Goal: Task Accomplishment & Management: Manage account settings

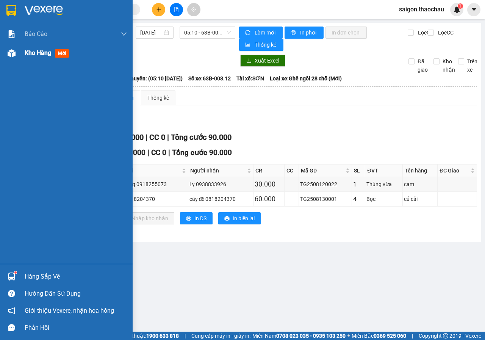
click at [11, 52] on img at bounding box center [12, 53] width 8 height 8
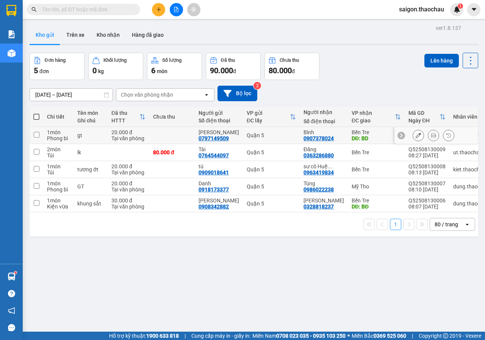
click at [431, 136] on icon at bounding box center [433, 135] width 5 height 5
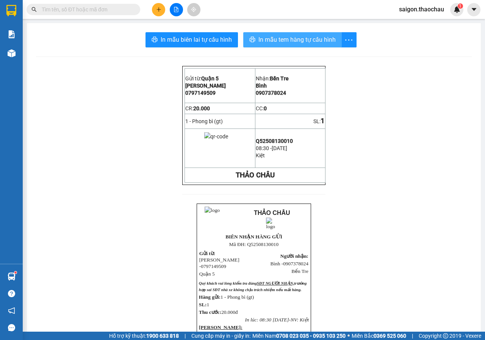
click at [274, 45] on button "In mẫu tem hàng tự cấu hình" at bounding box center [292, 39] width 98 height 15
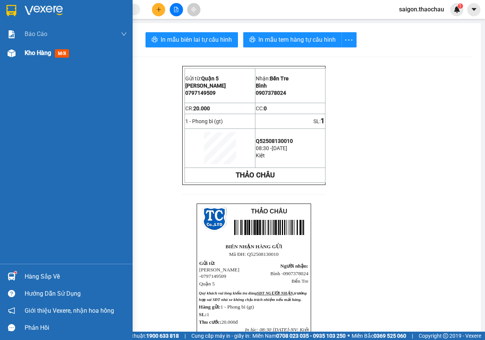
click at [10, 59] on div at bounding box center [11, 53] width 13 height 13
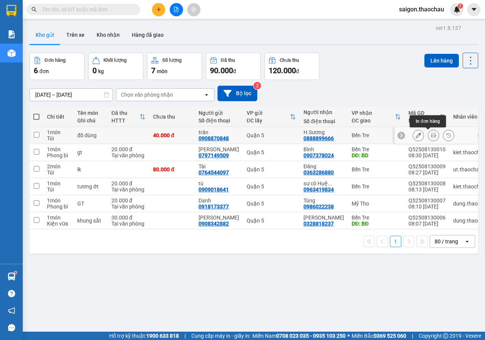
click at [428, 133] on button at bounding box center [433, 135] width 11 height 13
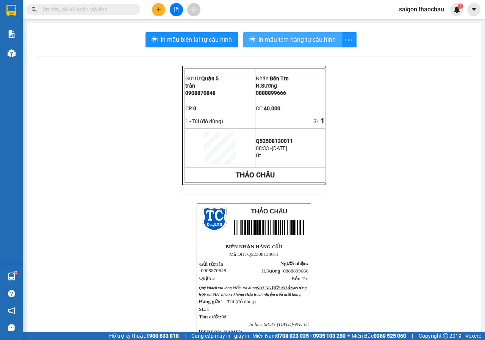
click at [300, 36] on span "In mẫu tem hàng tự cấu hình" at bounding box center [296, 39] width 77 height 9
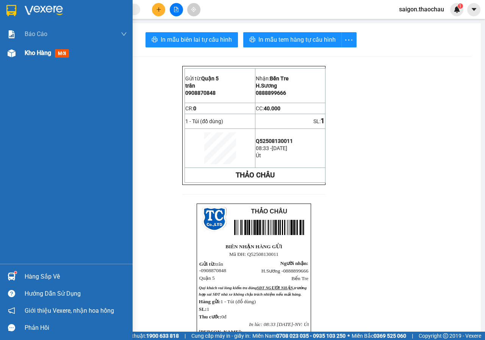
click at [24, 56] on div "Kho hàng mới" at bounding box center [66, 53] width 133 height 19
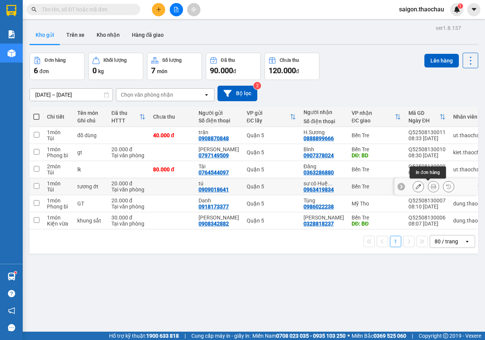
click at [431, 188] on icon at bounding box center [433, 186] width 5 height 5
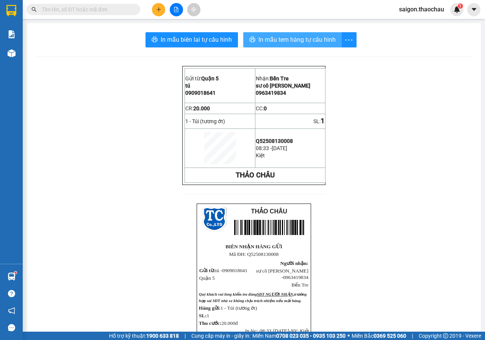
click at [291, 38] on span "In mẫu tem hàng tự cấu hình" at bounding box center [296, 39] width 77 height 9
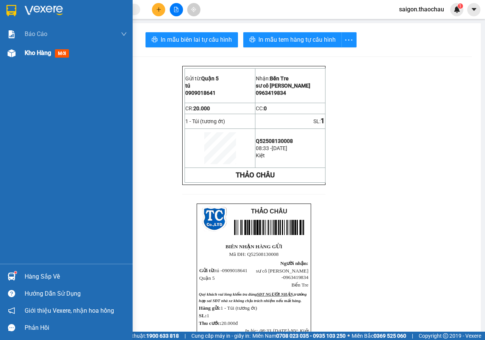
click at [9, 57] on div at bounding box center [11, 53] width 13 height 13
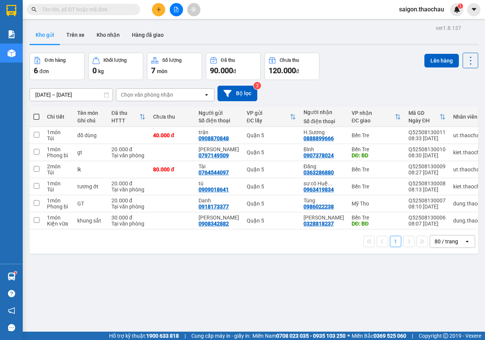
click at [39, 117] on span at bounding box center [36, 117] width 6 height 6
click at [36, 113] on input "checkbox" at bounding box center [36, 113] width 0 height 0
checkbox input "true"
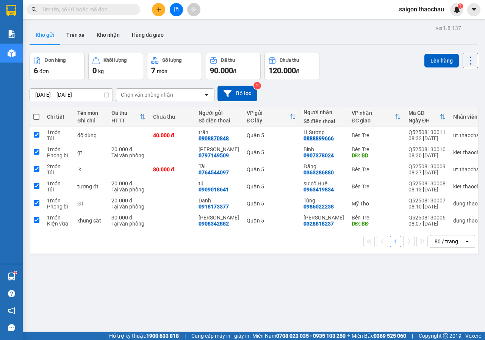
checkbox input "true"
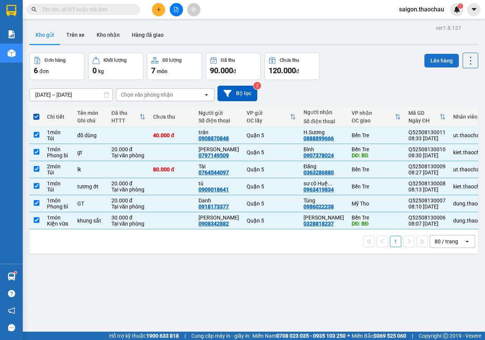
click at [426, 59] on button "Lên hàng" at bounding box center [441, 61] width 34 height 14
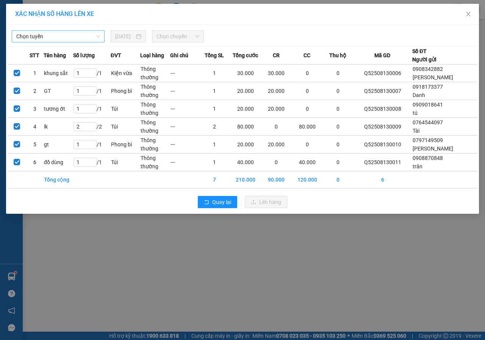
click at [59, 36] on span "Chọn tuyến" at bounding box center [58, 36] width 84 height 11
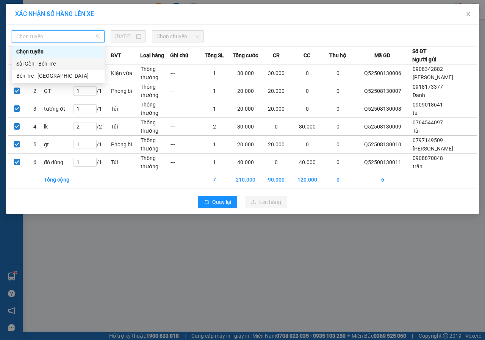
click at [57, 61] on div "Sài Gòn - Bến Tre" at bounding box center [58, 63] width 84 height 8
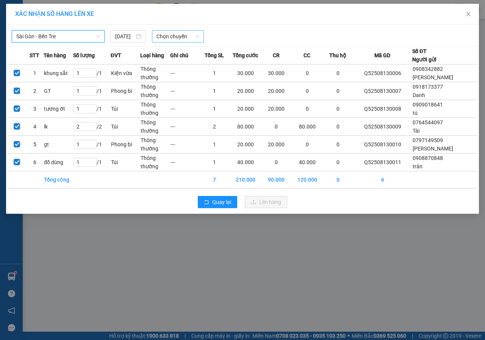
click at [183, 30] on div "Chọn chuyến" at bounding box center [178, 36] width 52 height 12
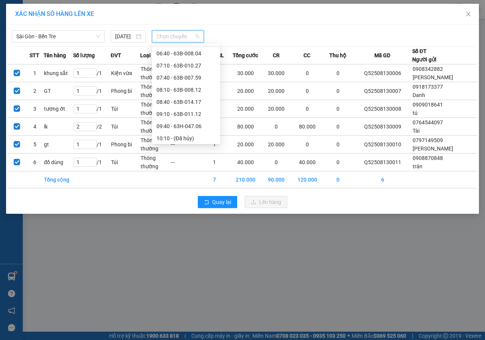
scroll to position [114, 0]
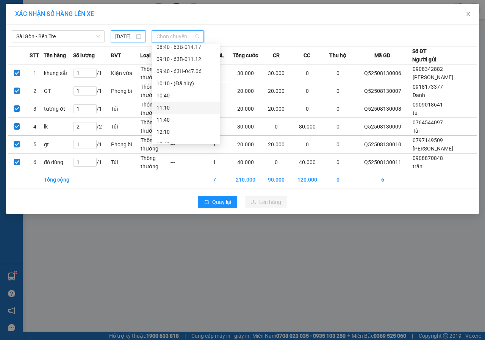
click at [131, 40] on input "[DATE]" at bounding box center [124, 36] width 19 height 8
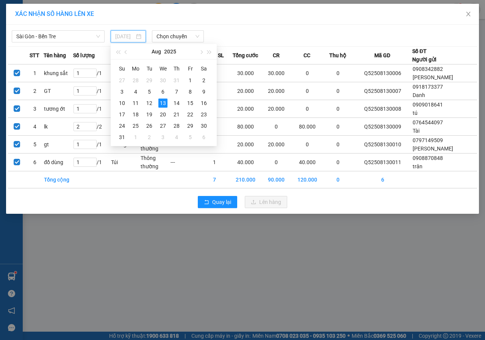
type input "[DATE]"
click at [166, 103] on div "13" at bounding box center [162, 102] width 9 height 9
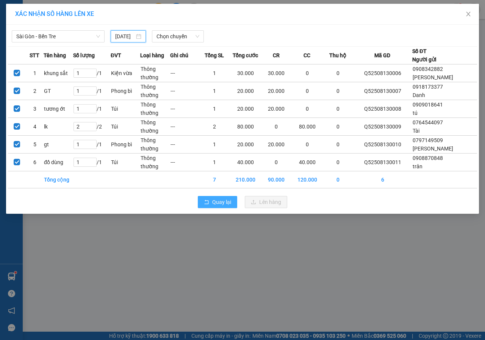
click at [211, 198] on button "Quay lại" at bounding box center [217, 202] width 39 height 12
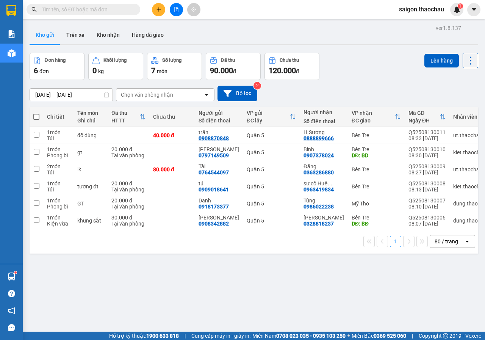
click at [36, 119] on span at bounding box center [36, 117] width 6 height 6
click at [36, 113] on input "checkbox" at bounding box center [36, 113] width 0 height 0
checkbox input "true"
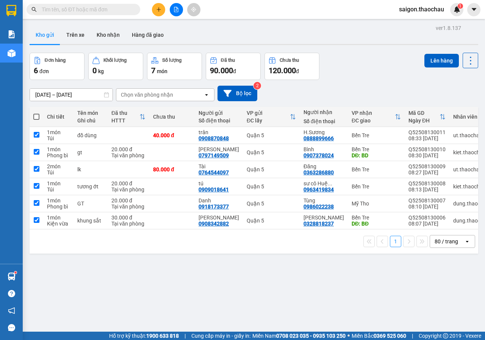
checkbox input "true"
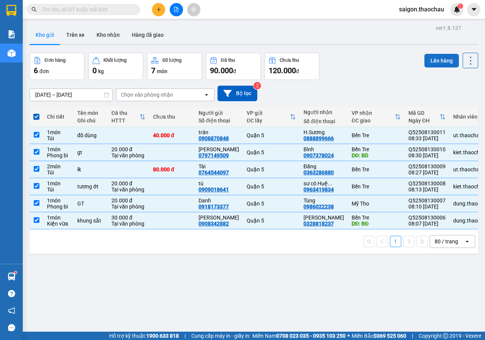
click at [433, 63] on button "Lên hàng" at bounding box center [441, 61] width 34 height 14
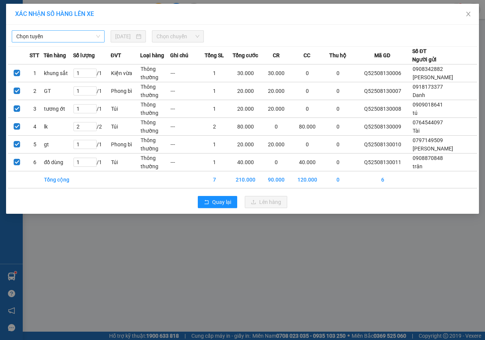
click at [64, 39] on span "Chọn tuyến" at bounding box center [58, 36] width 84 height 11
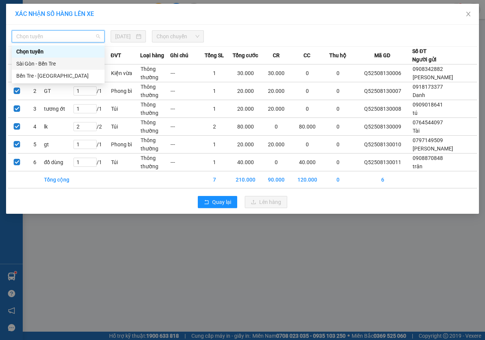
click at [40, 63] on div "Sài Gòn - Bến Tre" at bounding box center [58, 63] width 84 height 8
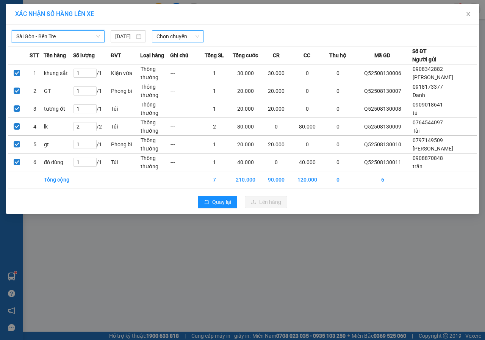
click at [164, 33] on span "Chọn chuyến" at bounding box center [177, 36] width 42 height 11
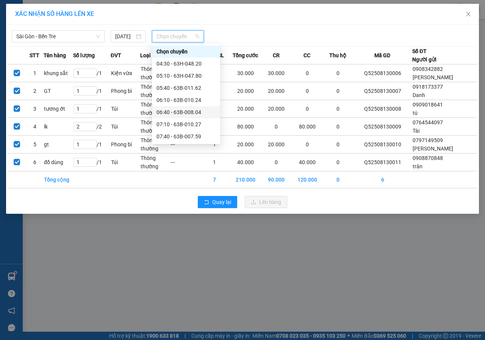
scroll to position [38, 0]
click at [180, 118] on div "08:40 - 63B-014.17" at bounding box center [186, 123] width 68 height 12
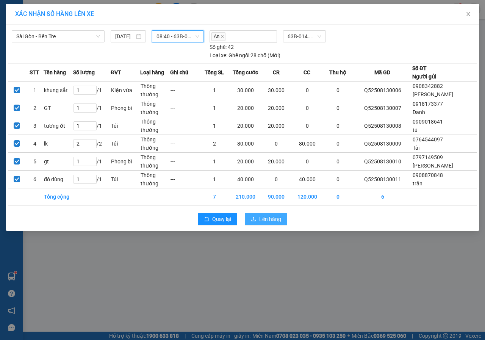
click at [254, 218] on icon "upload" at bounding box center [253, 218] width 5 height 5
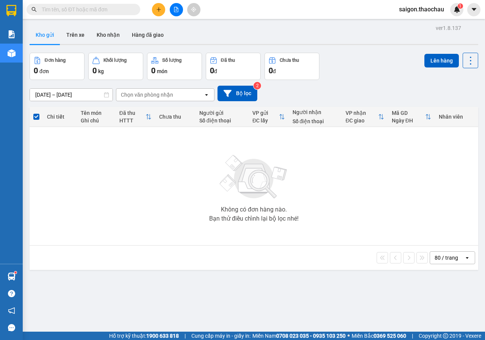
click at [101, 6] on input "text" at bounding box center [86, 9] width 89 height 8
type input "0"
click at [134, 9] on icon "close-circle" at bounding box center [135, 9] width 5 height 5
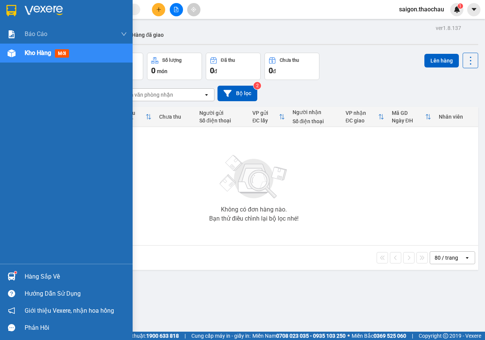
click at [8, 285] on div "Hướng dẫn sử dụng" at bounding box center [66, 293] width 133 height 17
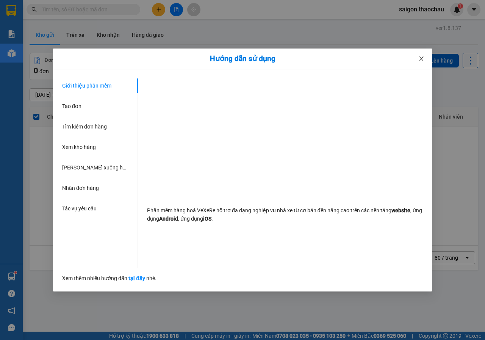
click at [424, 58] on span "Close" at bounding box center [421, 58] width 21 height 21
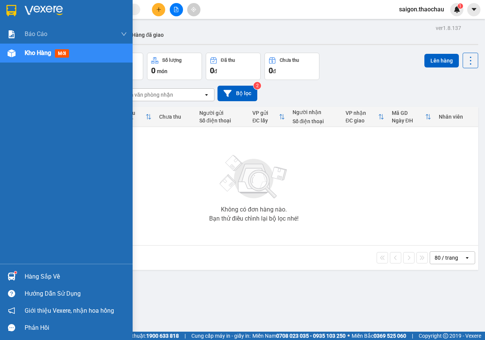
click at [13, 269] on div "Hàng sắp về" at bounding box center [66, 276] width 133 height 17
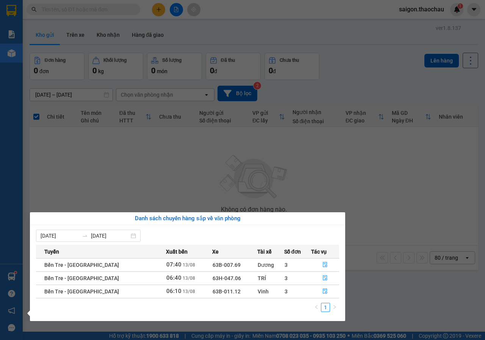
click at [206, 183] on section "Kết quả tìm kiếm ( 0 ) Bộ lọc No Data saigon.thaochau 1 Báo cáo Báo cáo dòng ti…" at bounding box center [242, 170] width 485 height 340
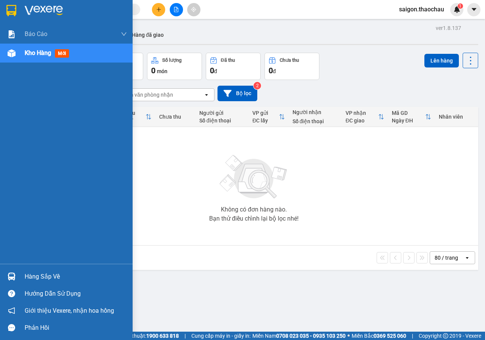
click at [10, 277] on img at bounding box center [12, 276] width 8 height 8
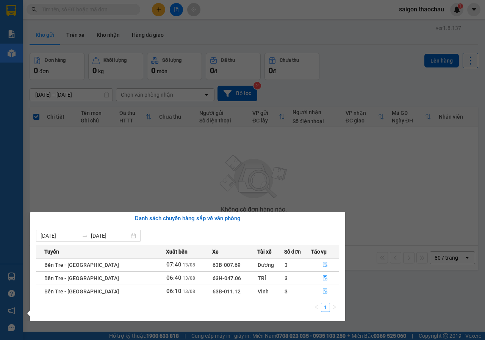
click at [323, 292] on icon "file-done" at bounding box center [325, 291] width 5 height 5
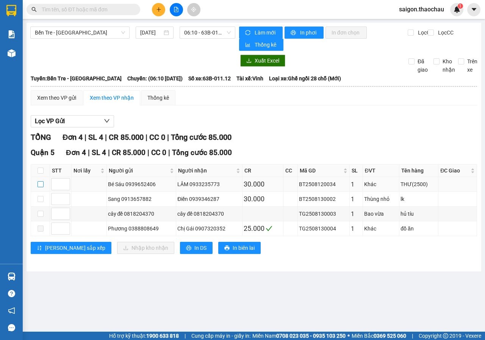
click at [40, 185] on input "checkbox" at bounding box center [41, 184] width 6 height 6
checkbox input "true"
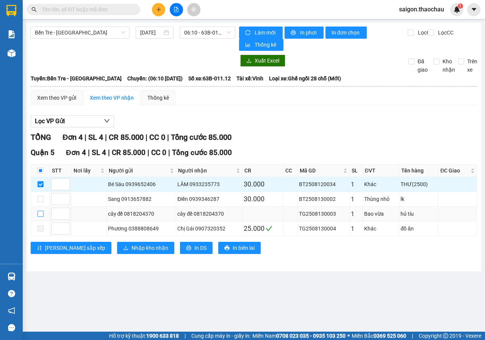
click at [38, 215] on input "checkbox" at bounding box center [41, 214] width 6 height 6
checkbox input "true"
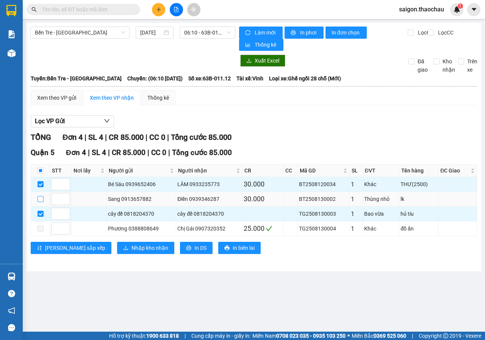
click at [41, 197] on input "checkbox" at bounding box center [41, 199] width 6 height 6
checkbox input "true"
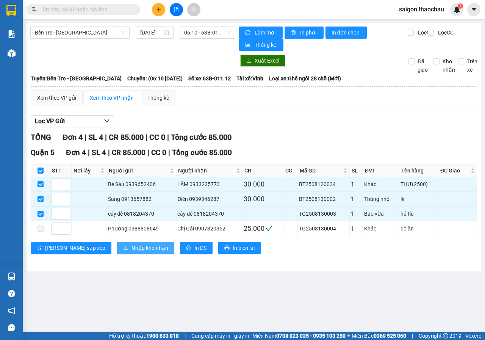
click at [131, 247] on span "Nhập kho nhận" at bounding box center [149, 248] width 37 height 8
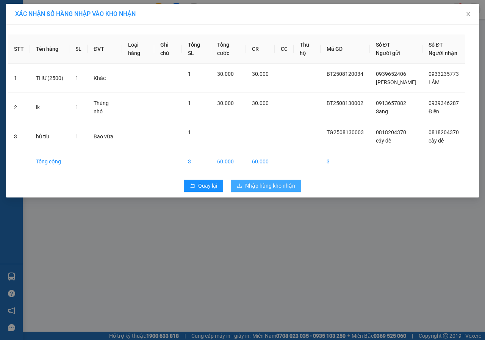
click at [254, 188] on span "Nhập hàng kho nhận" at bounding box center [270, 185] width 50 height 8
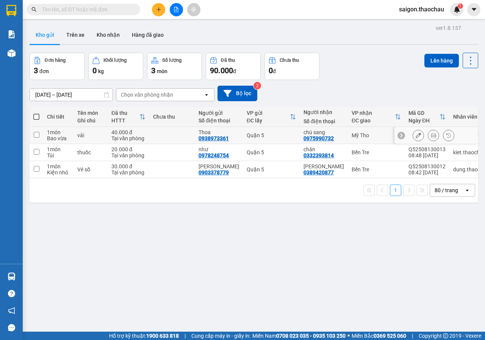
click at [431, 135] on icon at bounding box center [433, 135] width 5 height 5
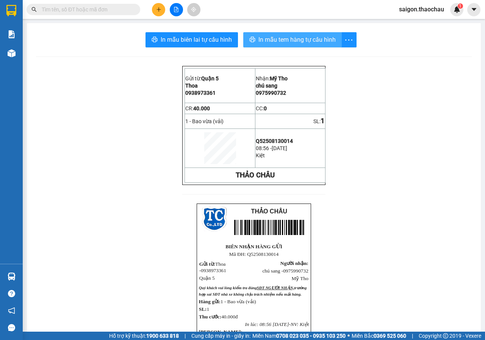
click at [316, 42] on span "In mẫu tem hàng tự cấu hình" at bounding box center [296, 39] width 77 height 9
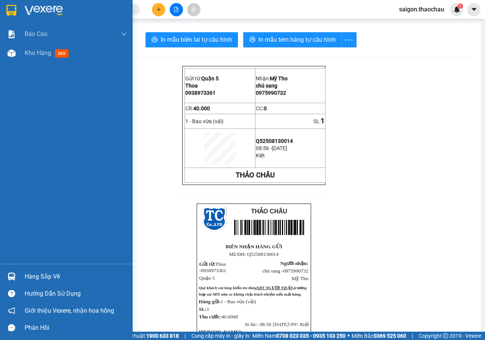
click at [13, 280] on div at bounding box center [11, 276] width 13 height 13
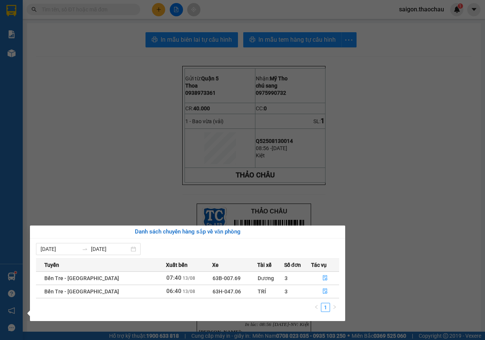
drag, startPoint x: 436, startPoint y: 238, endPoint x: 300, endPoint y: 220, distance: 137.1
click at [434, 237] on section "Kết quả tìm kiếm ( 0 ) Bộ lọc No Data saigon.thaochau 1 Báo cáo Báo cáo dòng ti…" at bounding box center [242, 170] width 485 height 340
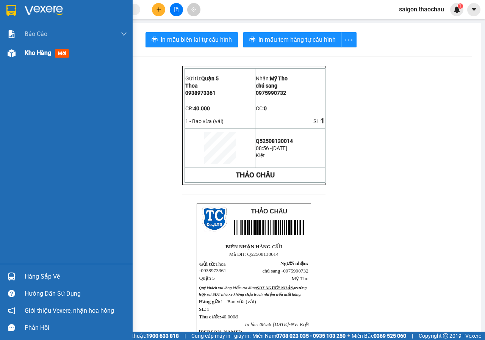
click at [19, 54] on div "Kho hàng mới" at bounding box center [66, 53] width 133 height 19
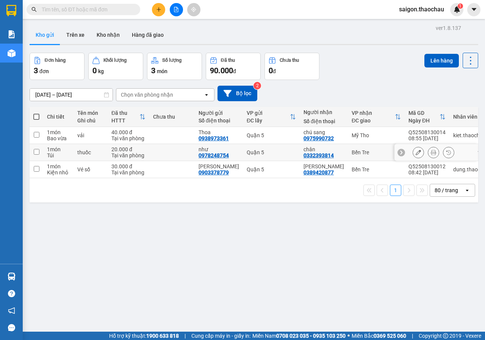
click at [429, 148] on button at bounding box center [433, 152] width 11 height 13
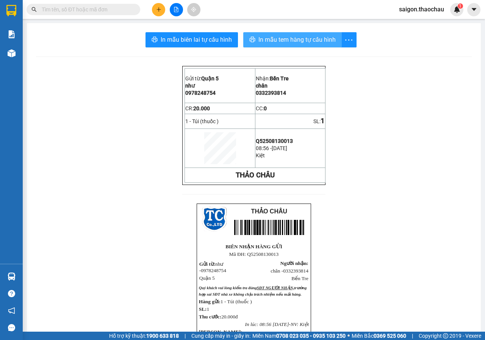
click at [276, 39] on span "In mẫu tem hàng tự cấu hình" at bounding box center [296, 39] width 77 height 9
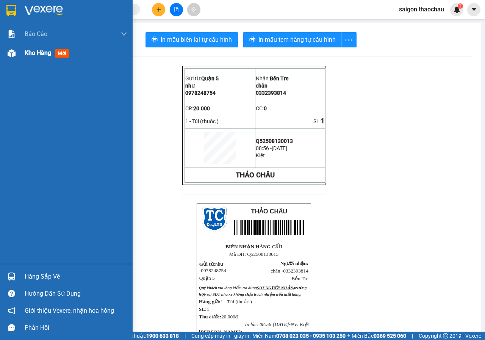
click at [14, 56] on img at bounding box center [12, 53] width 8 height 8
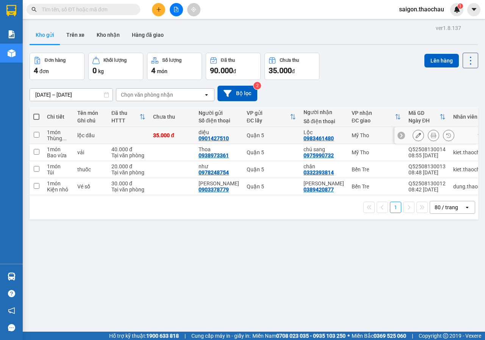
click at [431, 133] on icon at bounding box center [433, 135] width 5 height 5
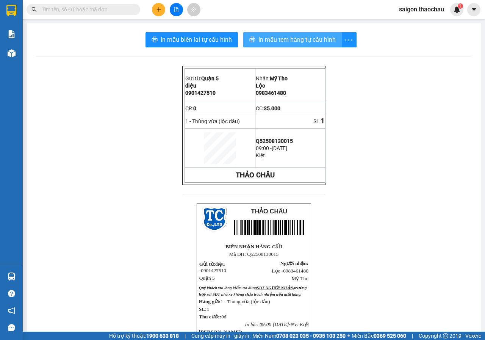
click at [282, 37] on span "In mẫu tem hàng tự cấu hình" at bounding box center [296, 39] width 77 height 9
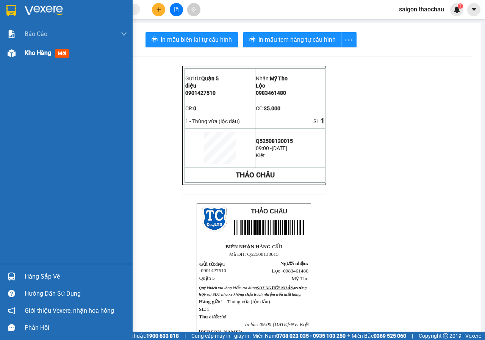
click at [16, 54] on div at bounding box center [11, 53] width 13 height 13
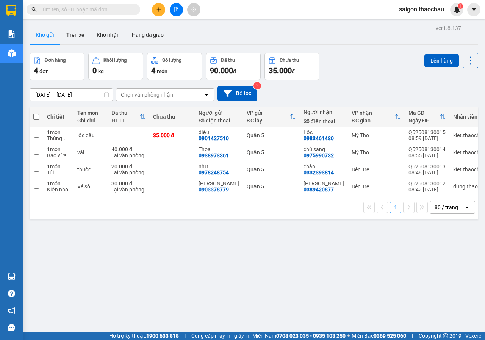
click at [35, 277] on div "ver 1.8.137 Kho gửi Trên xe Kho nhận Hàng đã giao Đơn hàng 4 đơn Khối lượng 0 k…" at bounding box center [254, 193] width 455 height 340
click at [174, 247] on div "ver 1.8.137 Kho gửi Trên xe Kho nhận Hàng đã giao Đơn hàng 4 đơn Khối lượng 0 k…" at bounding box center [254, 193] width 455 height 340
click at [111, 22] on main "ver 1.8.137 Kho gửi Trên xe Kho nhận Hàng đã giao Đơn hàng 4 đơn Khối lượng 0 k…" at bounding box center [242, 165] width 485 height 331
click at [103, 37] on button "Kho nhận" at bounding box center [108, 35] width 35 height 18
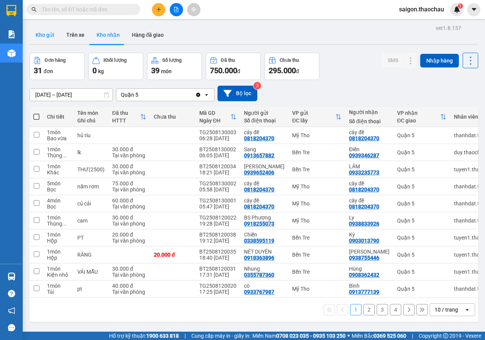
click at [39, 38] on button "Kho gửi" at bounding box center [45, 35] width 31 height 18
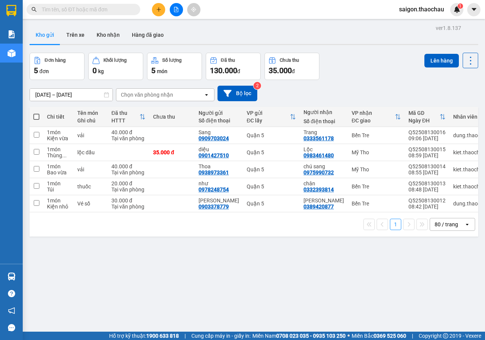
click at [36, 115] on span at bounding box center [36, 117] width 6 height 6
click at [36, 113] on input "checkbox" at bounding box center [36, 113] width 0 height 0
checkbox input "true"
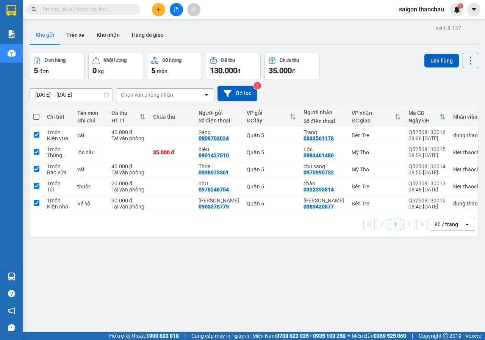
checkbox input "true"
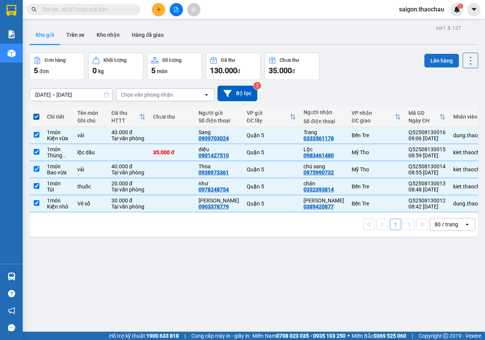
click at [433, 59] on button "Lên hàng" at bounding box center [441, 61] width 34 height 14
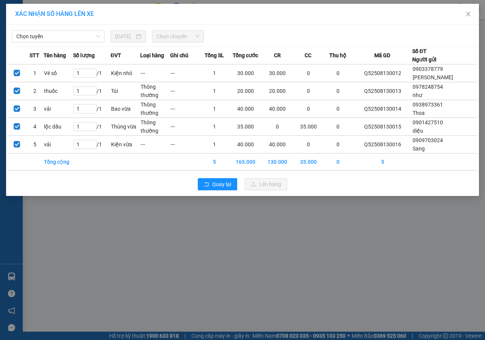
click at [81, 42] on div "Chọn tuyến [DATE] Chọn chuyến STT Tên hàng Số lượng ĐVT Loại hàng Ghi chú Tổng …" at bounding box center [242, 110] width 473 height 171
click at [78, 38] on span "Chọn tuyến" at bounding box center [58, 36] width 84 height 11
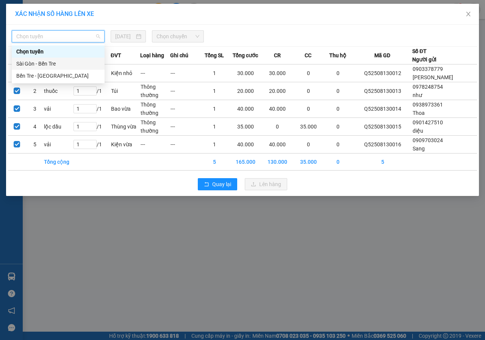
click at [53, 59] on div "Sài Gòn - Bến Tre" at bounding box center [58, 64] width 93 height 12
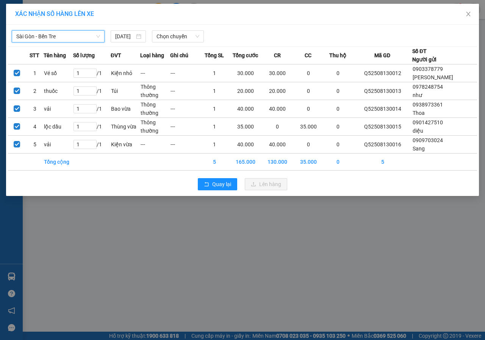
click at [147, 39] on div "[DATE]" at bounding box center [128, 36] width 41 height 12
click at [168, 38] on span "Chọn chuyến" at bounding box center [177, 36] width 42 height 11
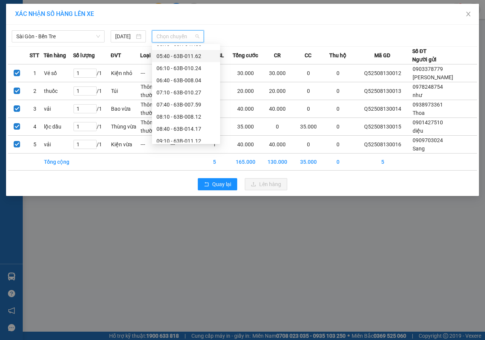
scroll to position [76, 0]
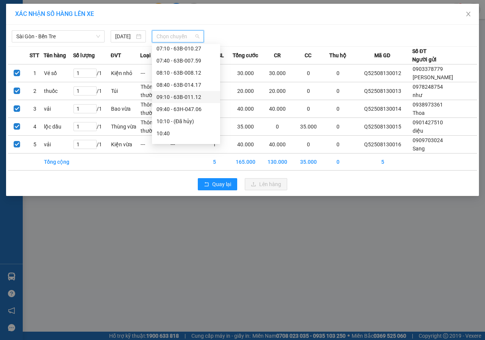
click at [174, 92] on div "09:10 - 63B-011.12" at bounding box center [186, 97] width 68 height 12
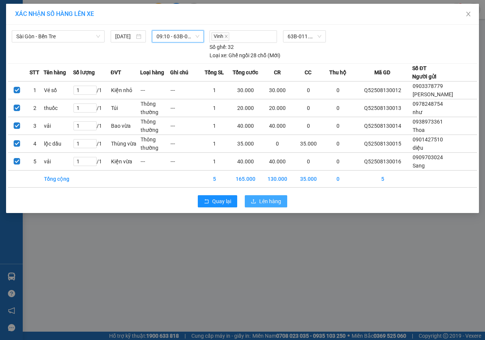
click at [256, 200] on icon "upload" at bounding box center [253, 201] width 5 height 5
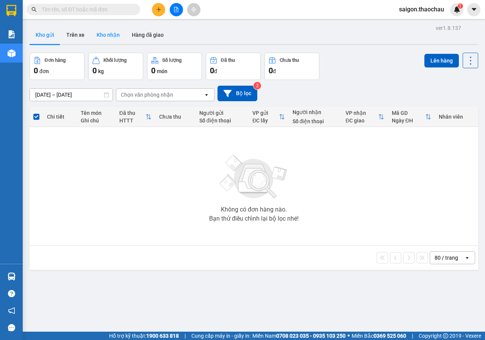
click at [109, 29] on button "Kho nhận" at bounding box center [108, 35] width 35 height 18
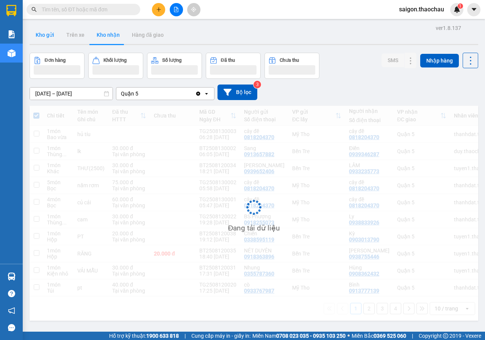
click at [49, 39] on button "Kho gửi" at bounding box center [45, 35] width 31 height 18
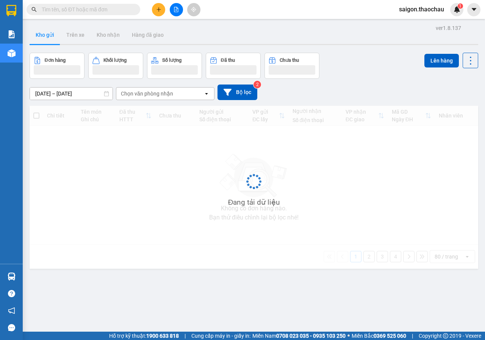
click at [49, 39] on button "Kho gửi" at bounding box center [45, 35] width 31 height 18
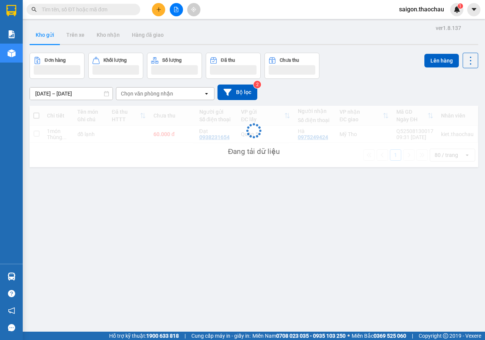
click at [49, 39] on button "Kho gửi" at bounding box center [45, 35] width 31 height 18
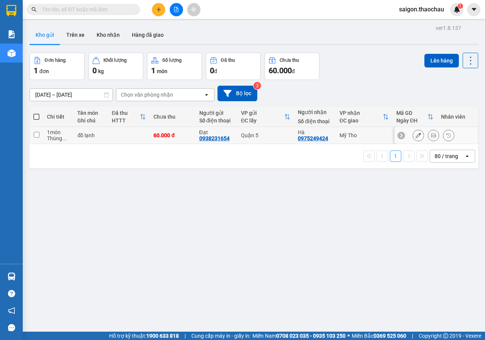
click at [431, 136] on icon at bounding box center [433, 135] width 5 height 5
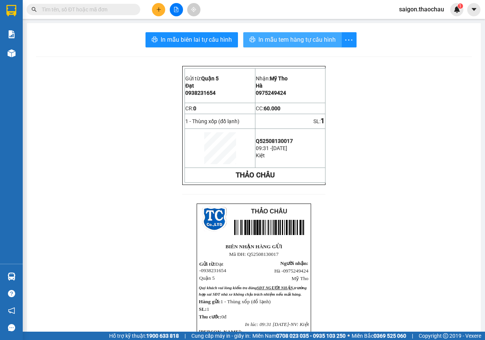
click at [283, 38] on span "In mẫu tem hàng tự cấu hình" at bounding box center [296, 39] width 77 height 9
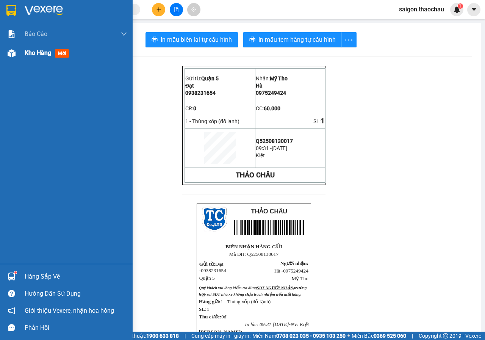
click at [9, 61] on div "Kho hàng mới" at bounding box center [66, 53] width 133 height 19
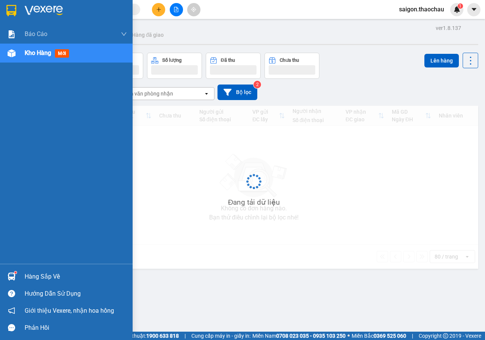
click at [24, 281] on div "Hàng sắp về" at bounding box center [66, 276] width 133 height 17
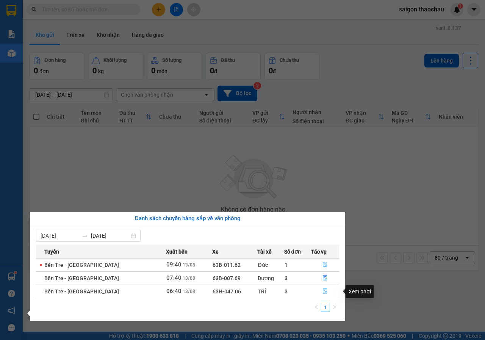
click at [324, 290] on icon "file-done" at bounding box center [325, 291] width 5 height 5
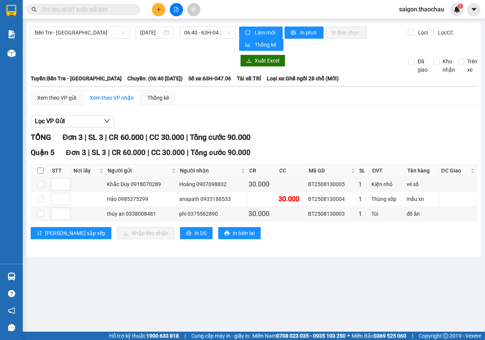
click at [40, 169] on input "checkbox" at bounding box center [41, 170] width 6 height 6
checkbox input "true"
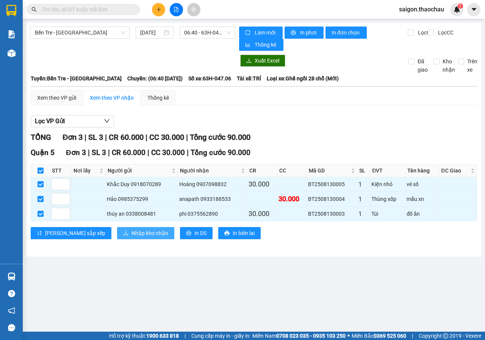
click at [131, 232] on span "Nhập kho nhận" at bounding box center [149, 233] width 37 height 8
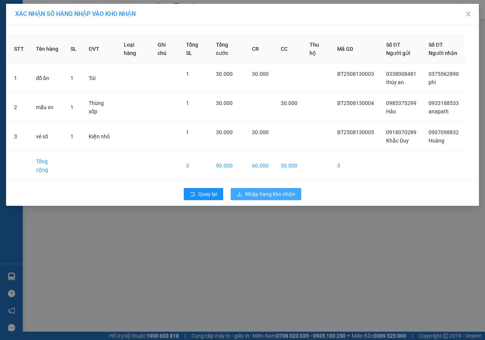
click at [246, 196] on span "Nhập hàng kho nhận" at bounding box center [270, 194] width 50 height 8
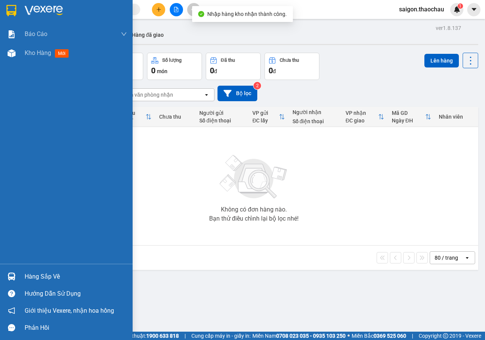
click at [14, 275] on img at bounding box center [12, 276] width 8 height 8
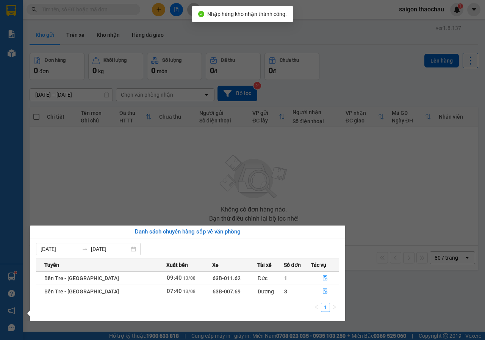
click at [389, 159] on section "Kết quả tìm kiếm ( 0 ) Bộ lọc No Data saigon.thaochau 1 Báo cáo Báo cáo dòng ti…" at bounding box center [242, 170] width 485 height 340
